Goal: Transaction & Acquisition: Purchase product/service

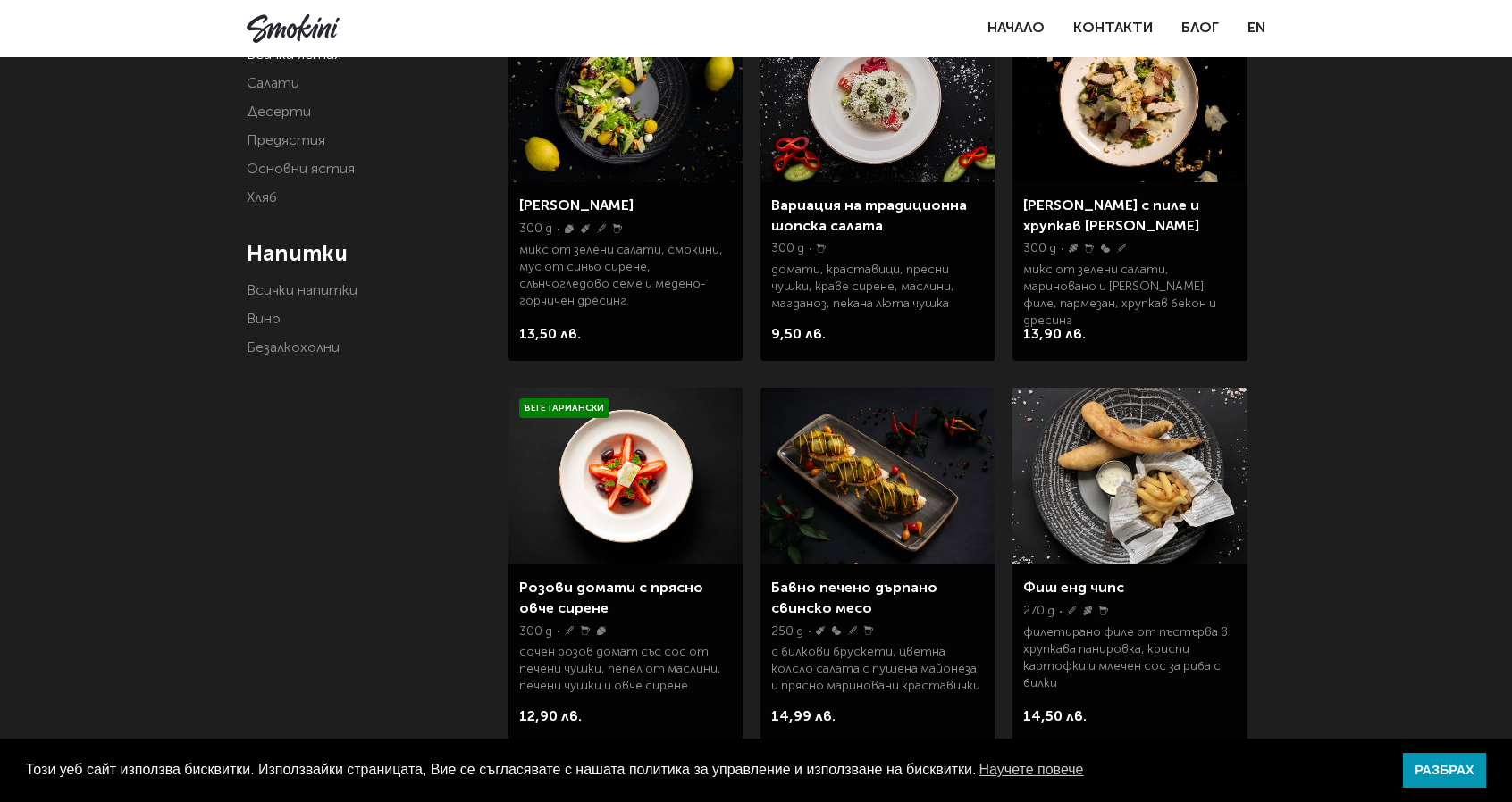
scroll to position [268, 0]
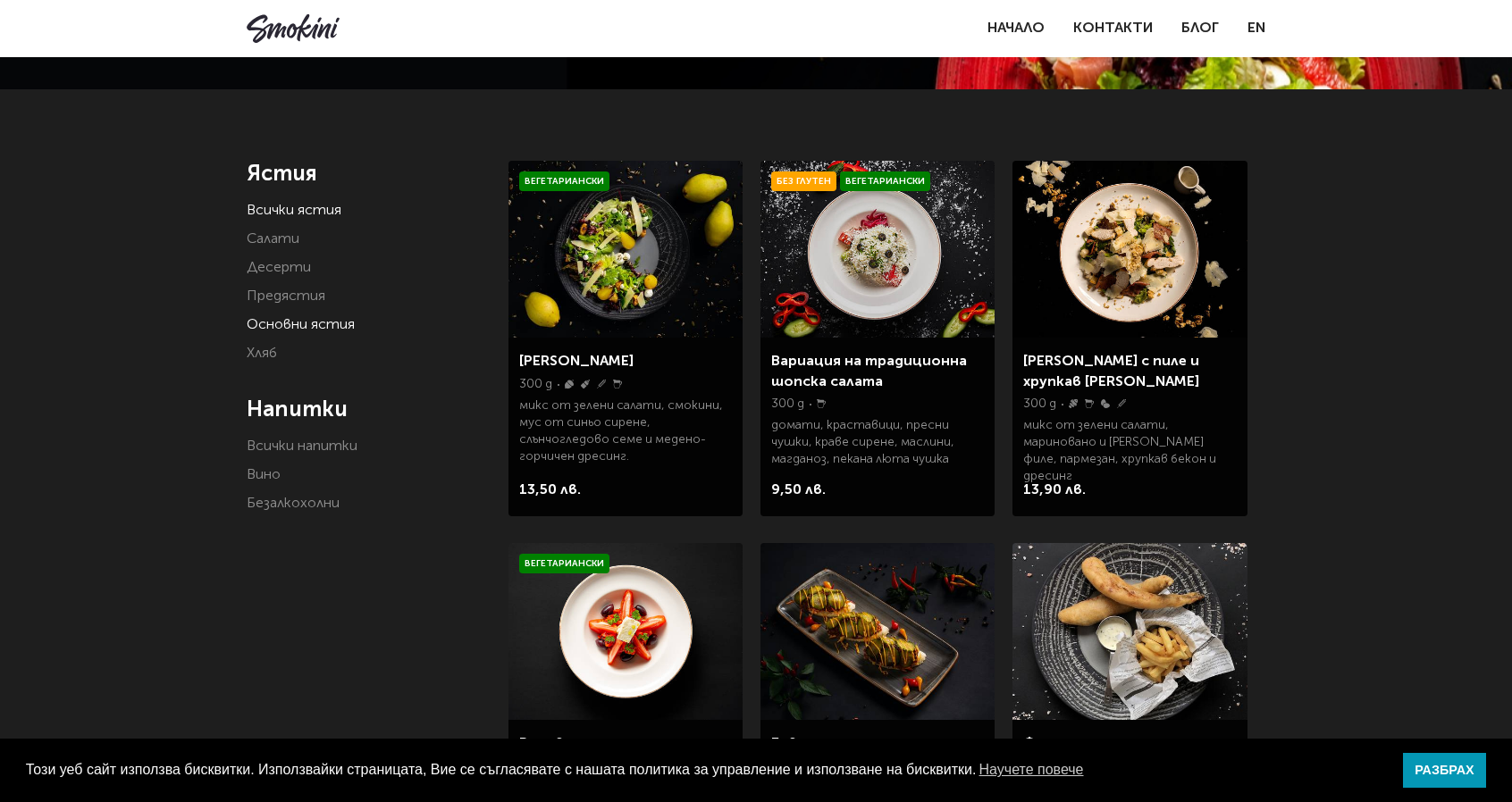
click at [277, 323] on link "Основни ястия" at bounding box center [301, 325] width 108 height 14
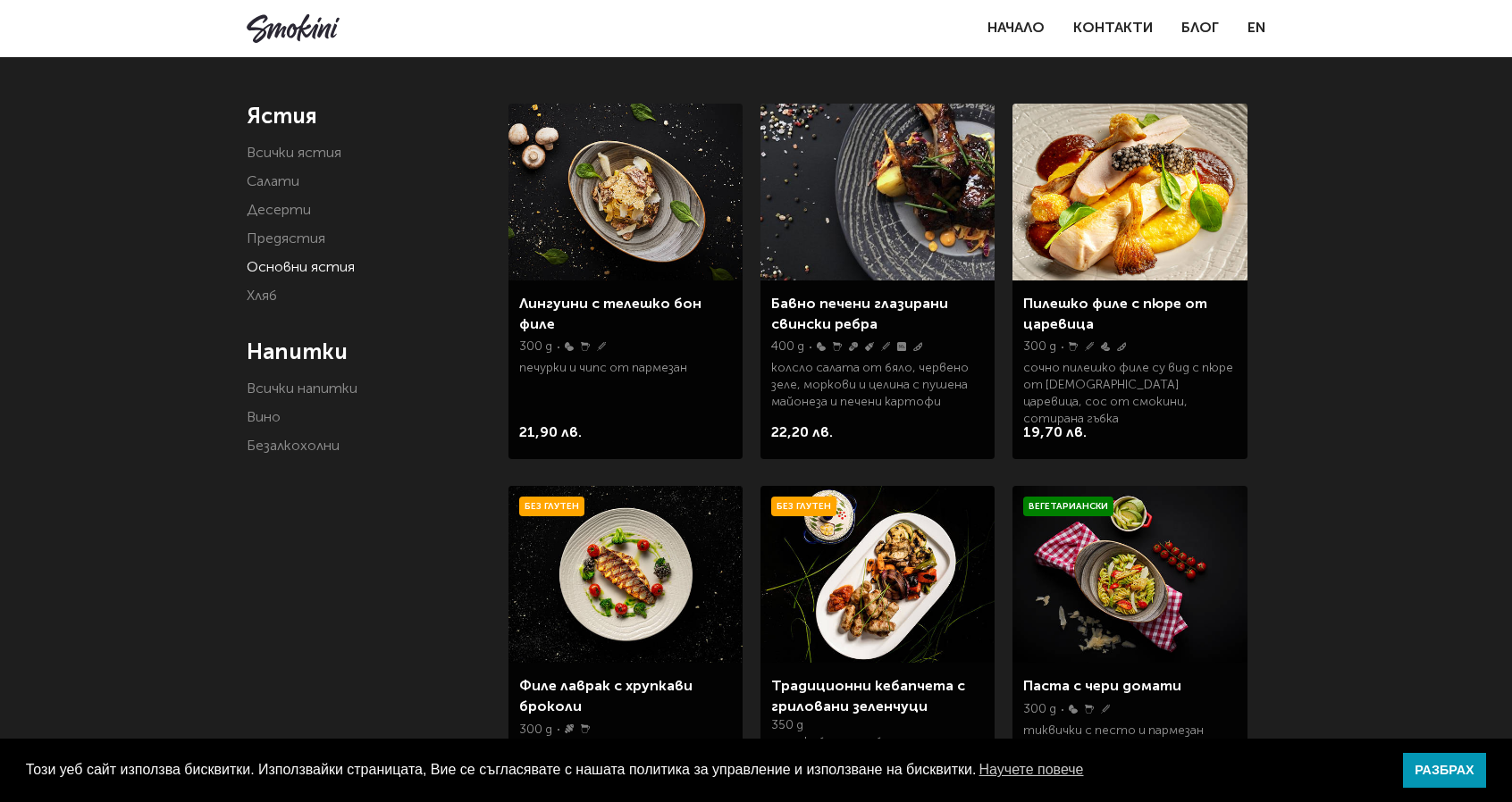
scroll to position [268, 0]
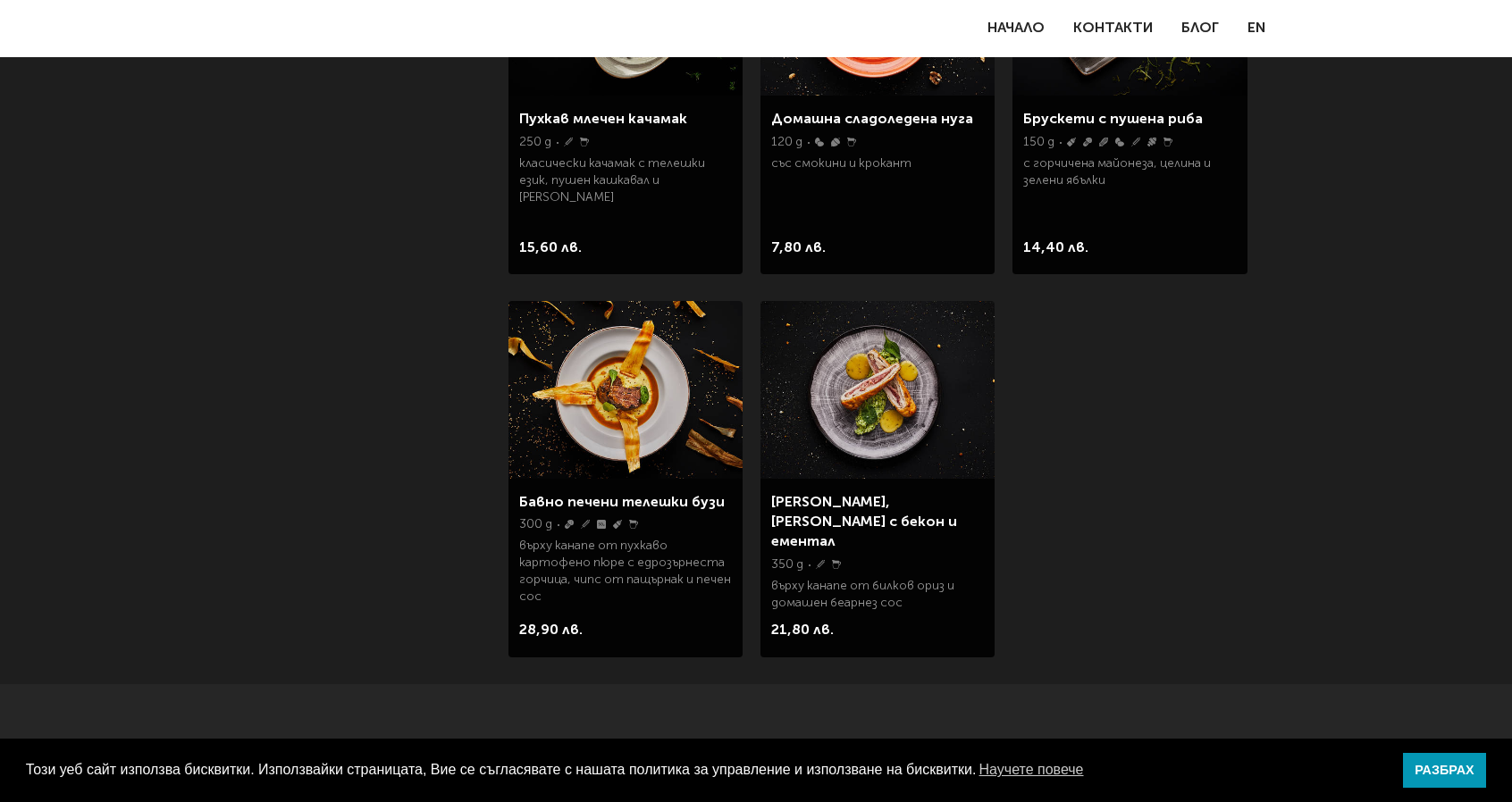
scroll to position [2949, 0]
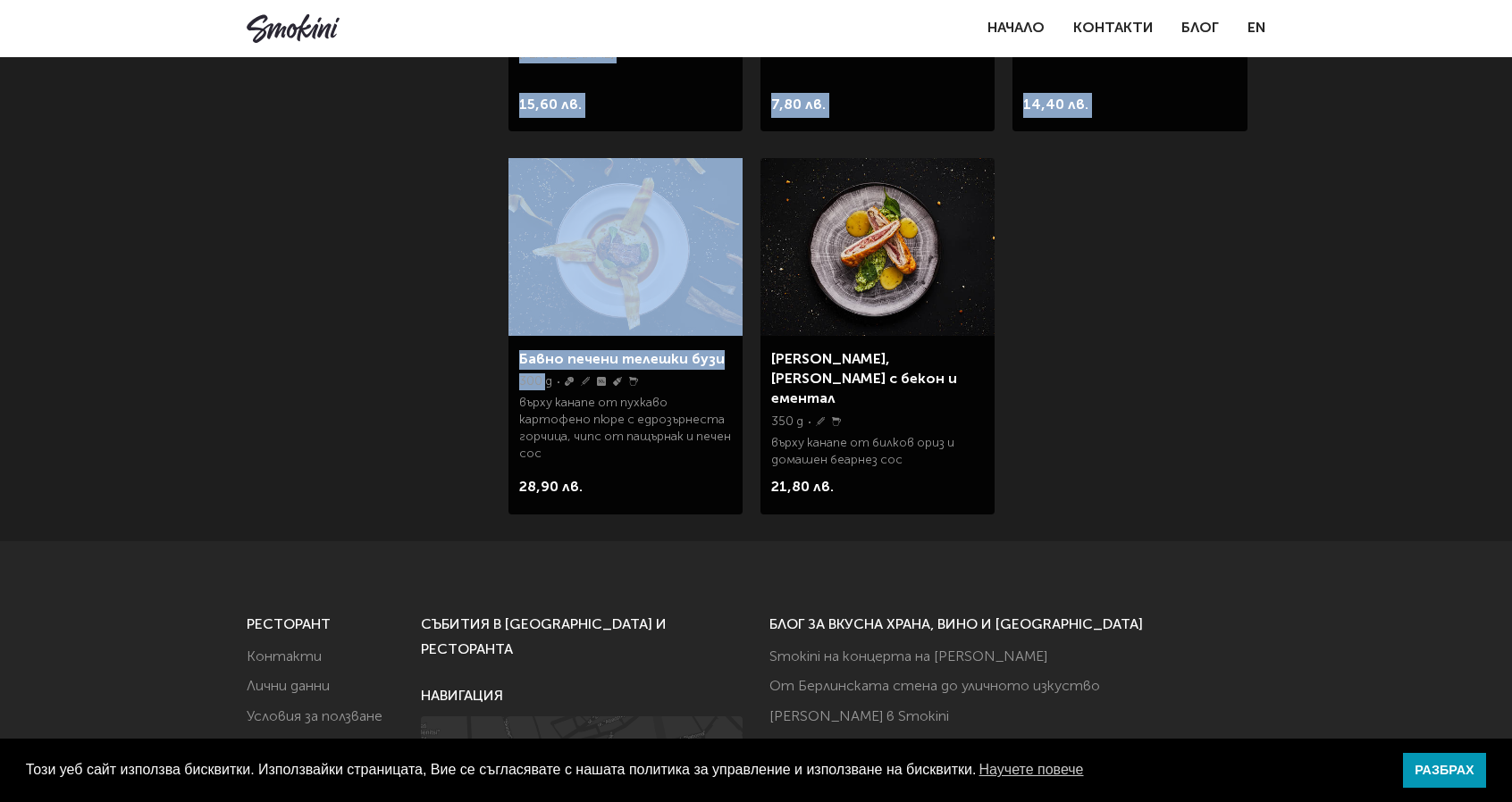
drag, startPoint x: 544, startPoint y: 388, endPoint x: 437, endPoint y: 357, distance: 111.4
